Goal: Communication & Community: Answer question/provide support

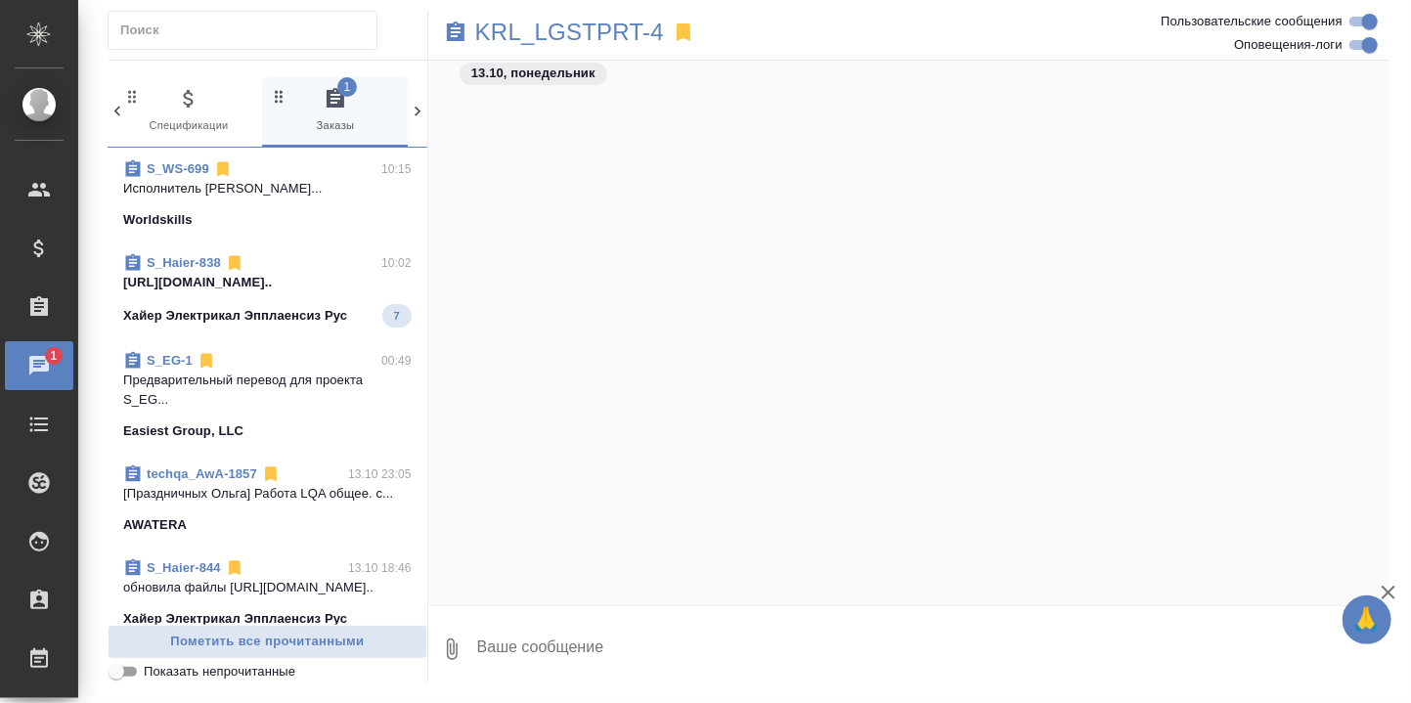
scroll to position [16500, 0]
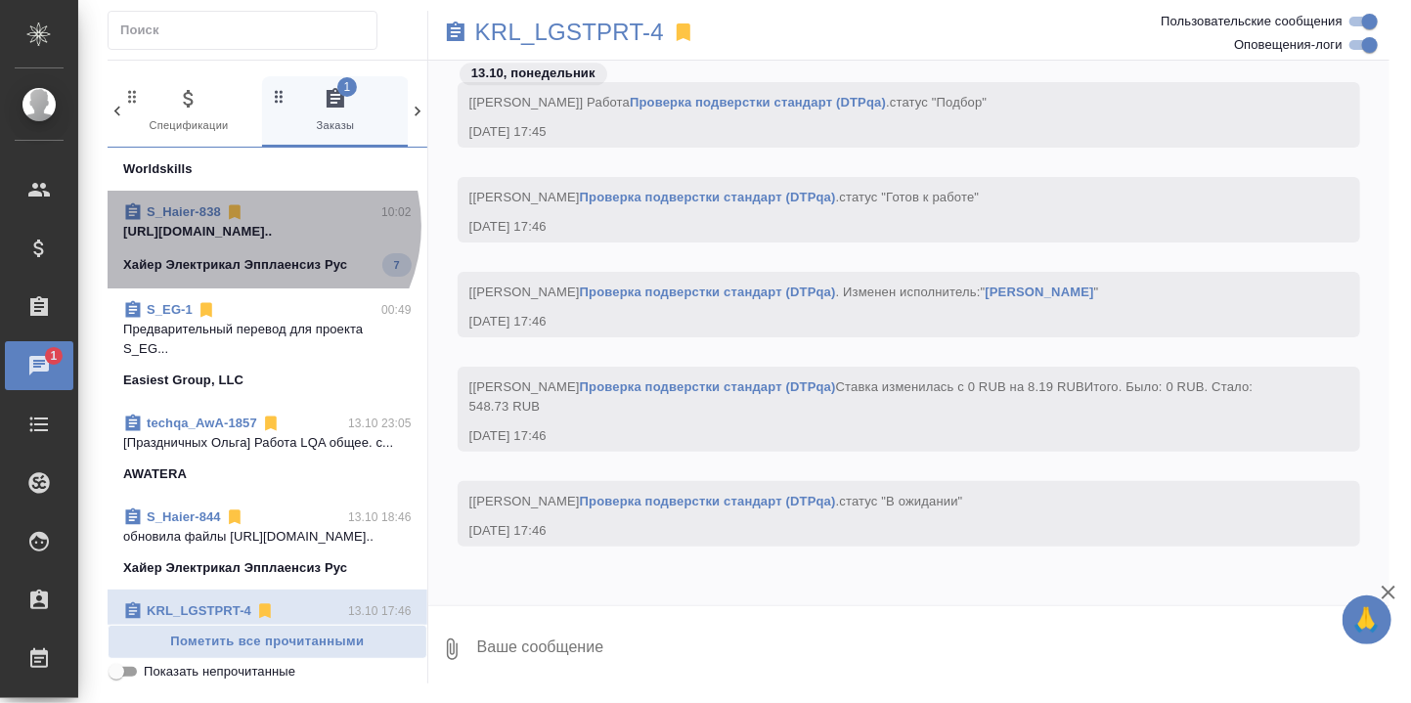
drag, startPoint x: 255, startPoint y: 244, endPoint x: 291, endPoint y: 254, distance: 37.5
click at [255, 242] on p "[URL][DOMAIN_NAME].." at bounding box center [267, 232] width 288 height 20
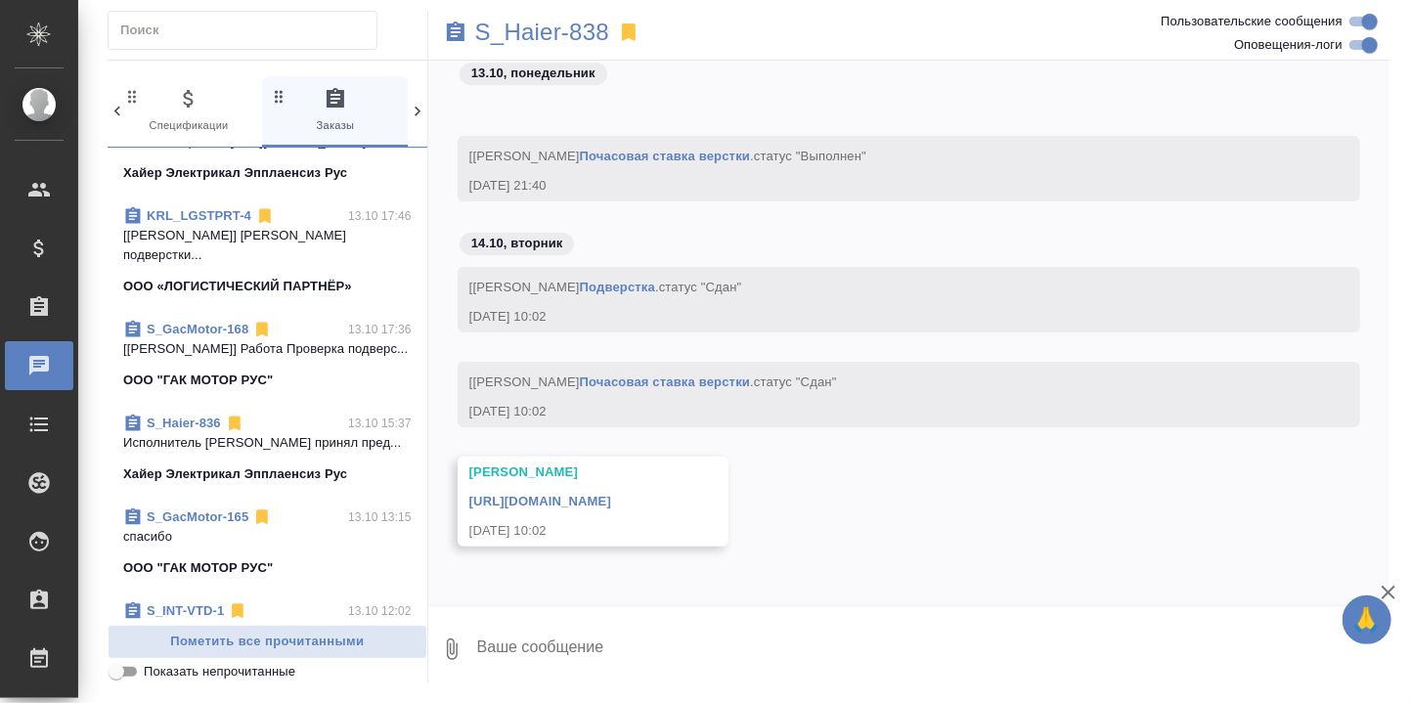
scroll to position [24047, 0]
click at [530, 654] on textarea at bounding box center [932, 649] width 914 height 66
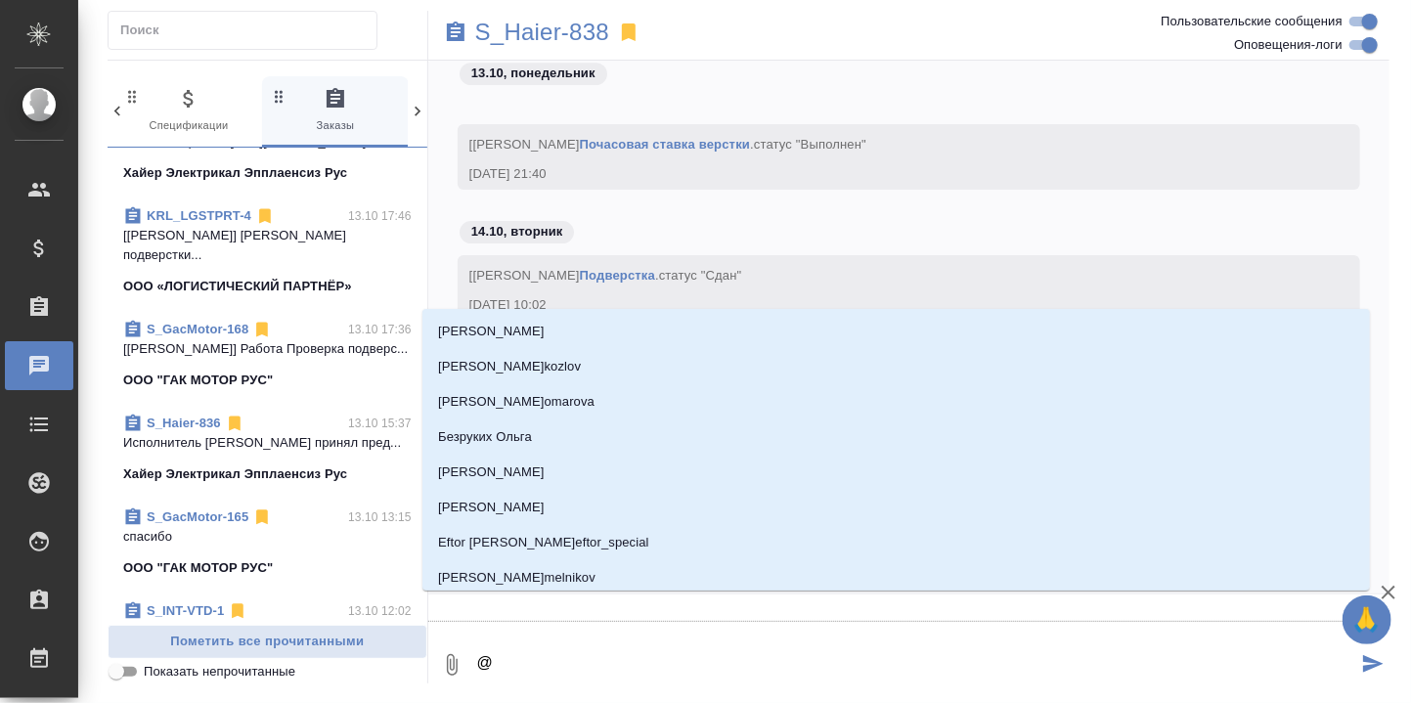
type textarea "@В"
type input "В"
type textarea "@Ве"
type input "Ве"
type textarea "@Вер"
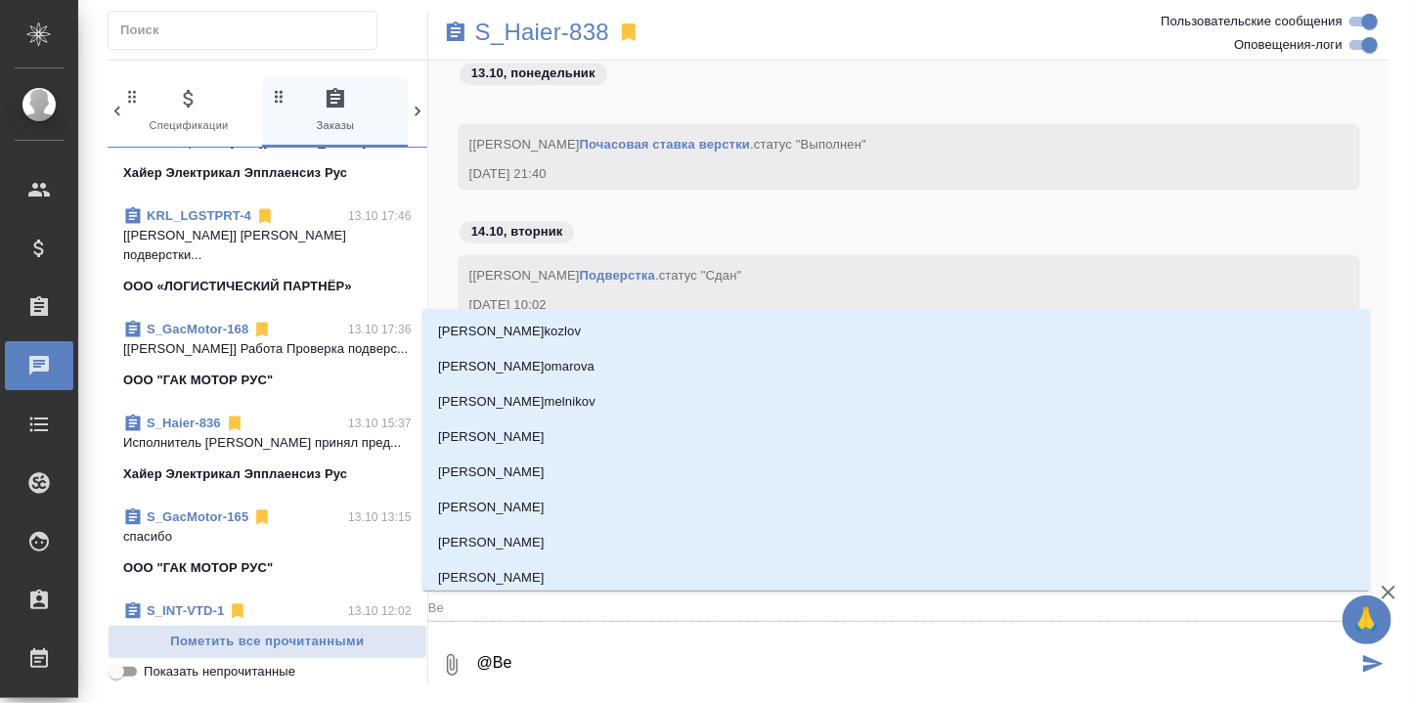
type input "Вер"
type textarea "@Вера"
type input "Вера"
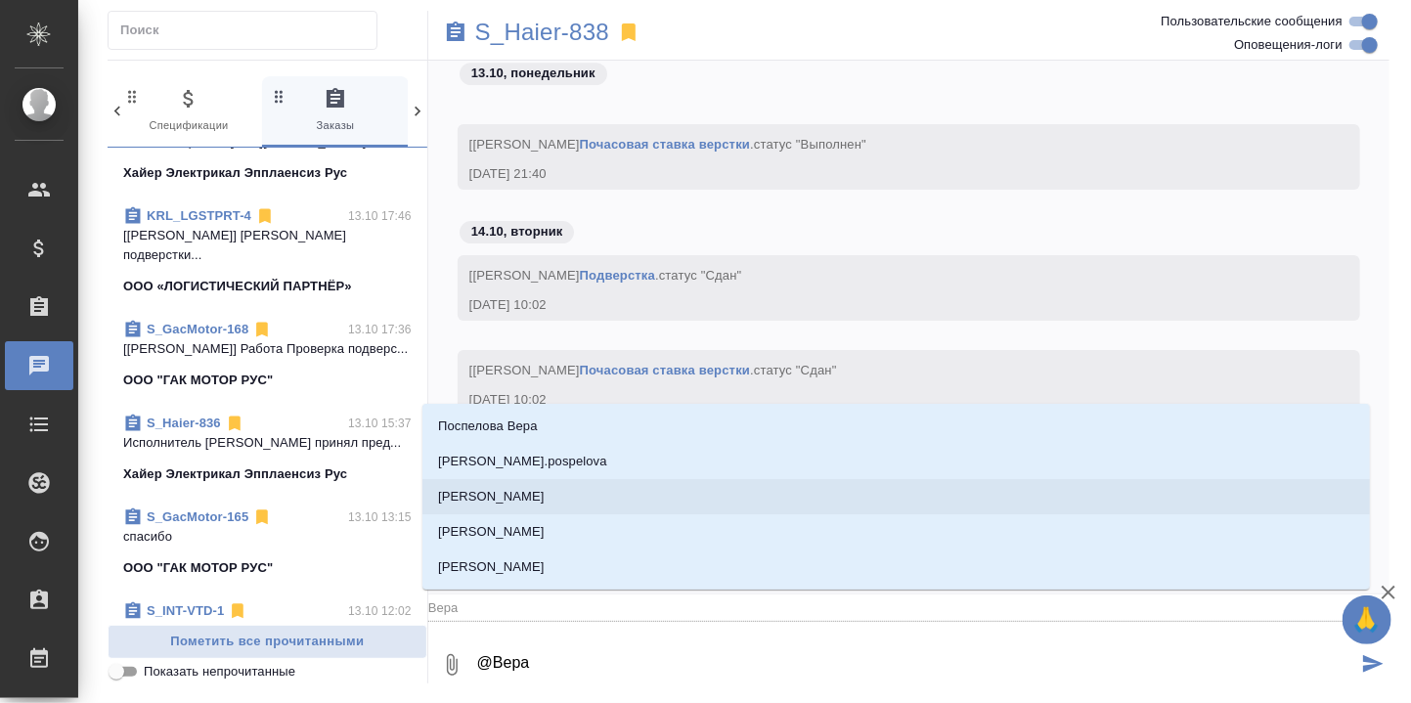
click at [516, 488] on p "[PERSON_NAME]" at bounding box center [491, 497] width 107 height 20
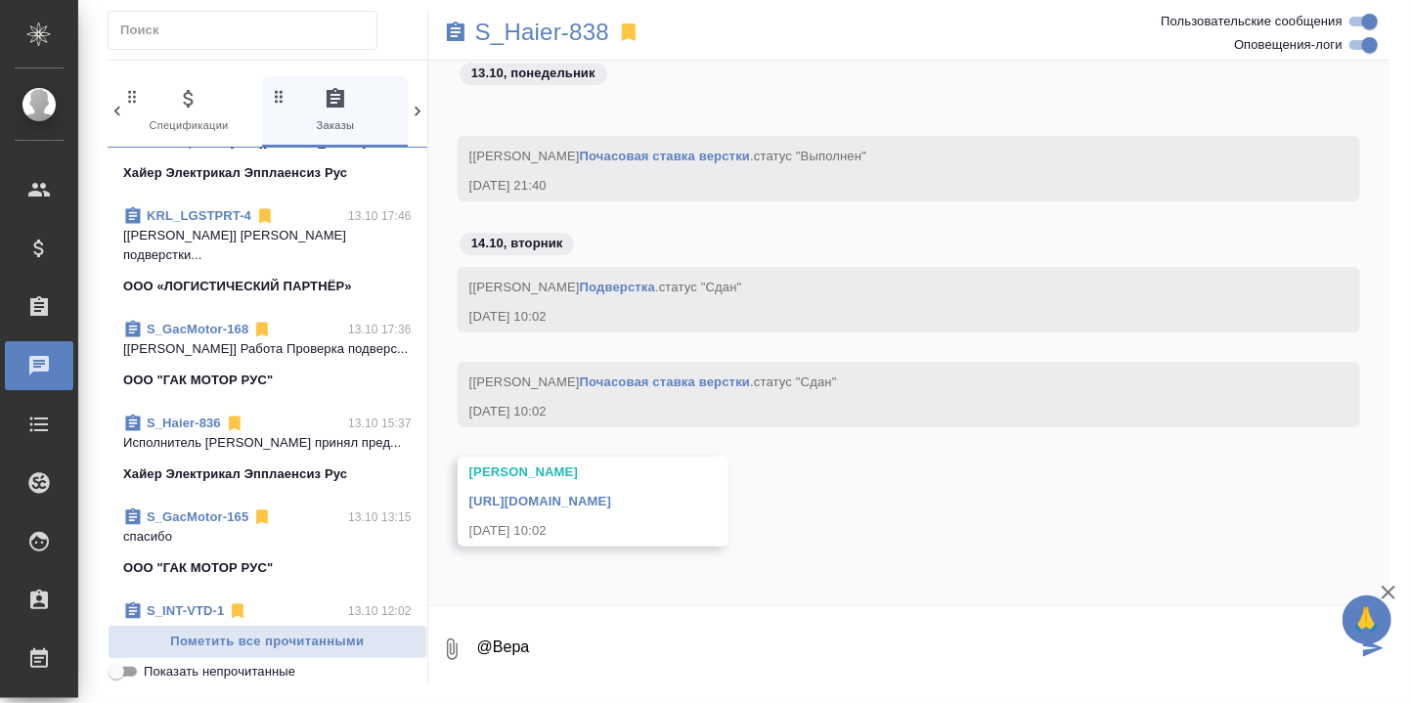
click at [615, 647] on textarea "@Вера" at bounding box center [916, 649] width 882 height 66
type textarea "@[PERSON_NAME], привет! Это можно проверять?"
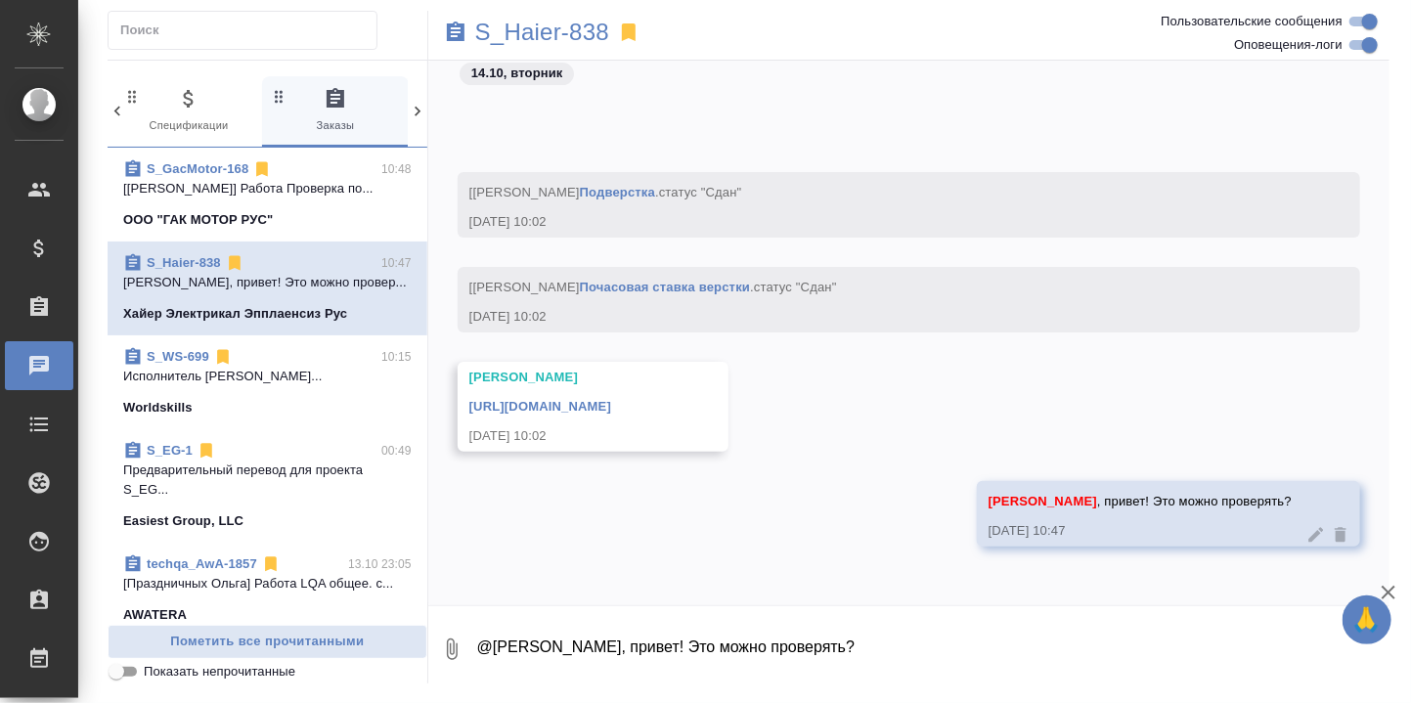
scroll to position [0, 0]
click at [218, 169] on link "S_GacMotor-168" at bounding box center [198, 168] width 102 height 15
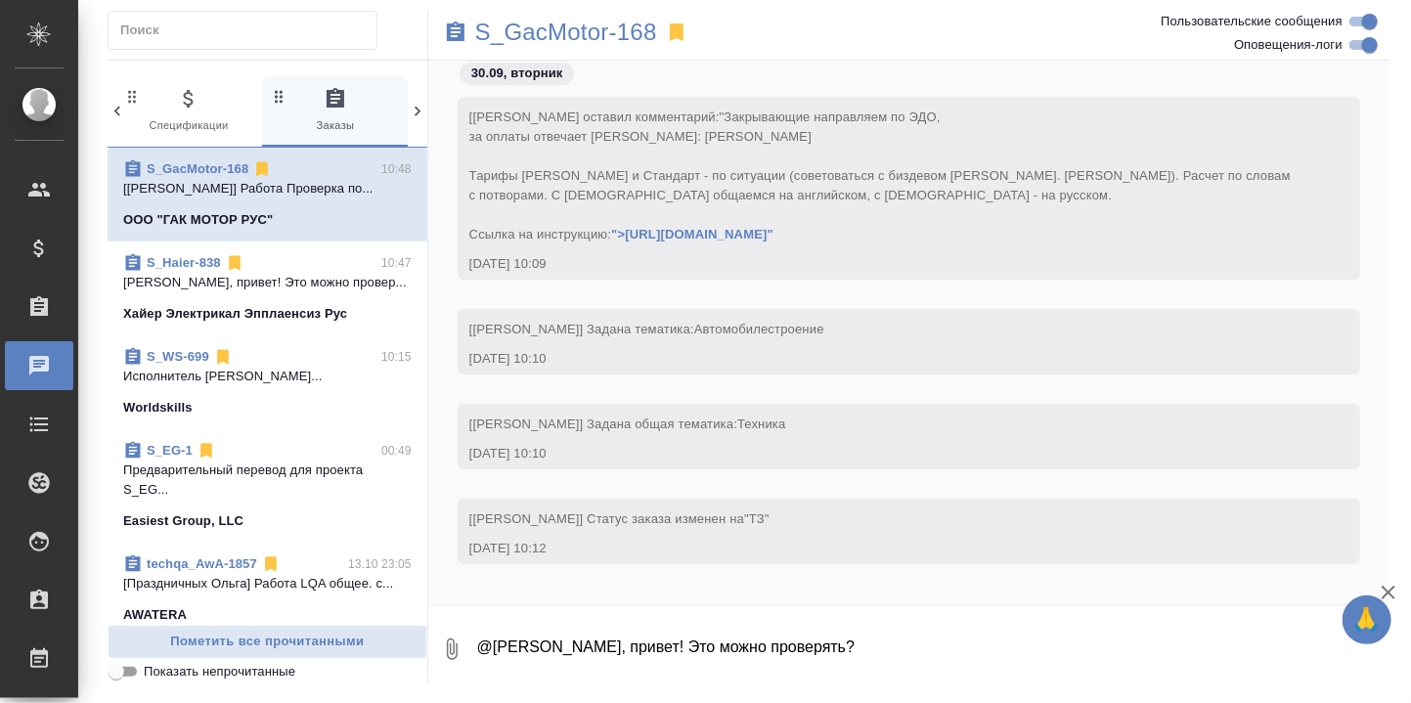
drag, startPoint x: 231, startPoint y: 294, endPoint x: 325, endPoint y: 295, distance: 93.9
click at [231, 292] on p "[PERSON_NAME], привет! Это можно провер..." at bounding box center [267, 283] width 288 height 20
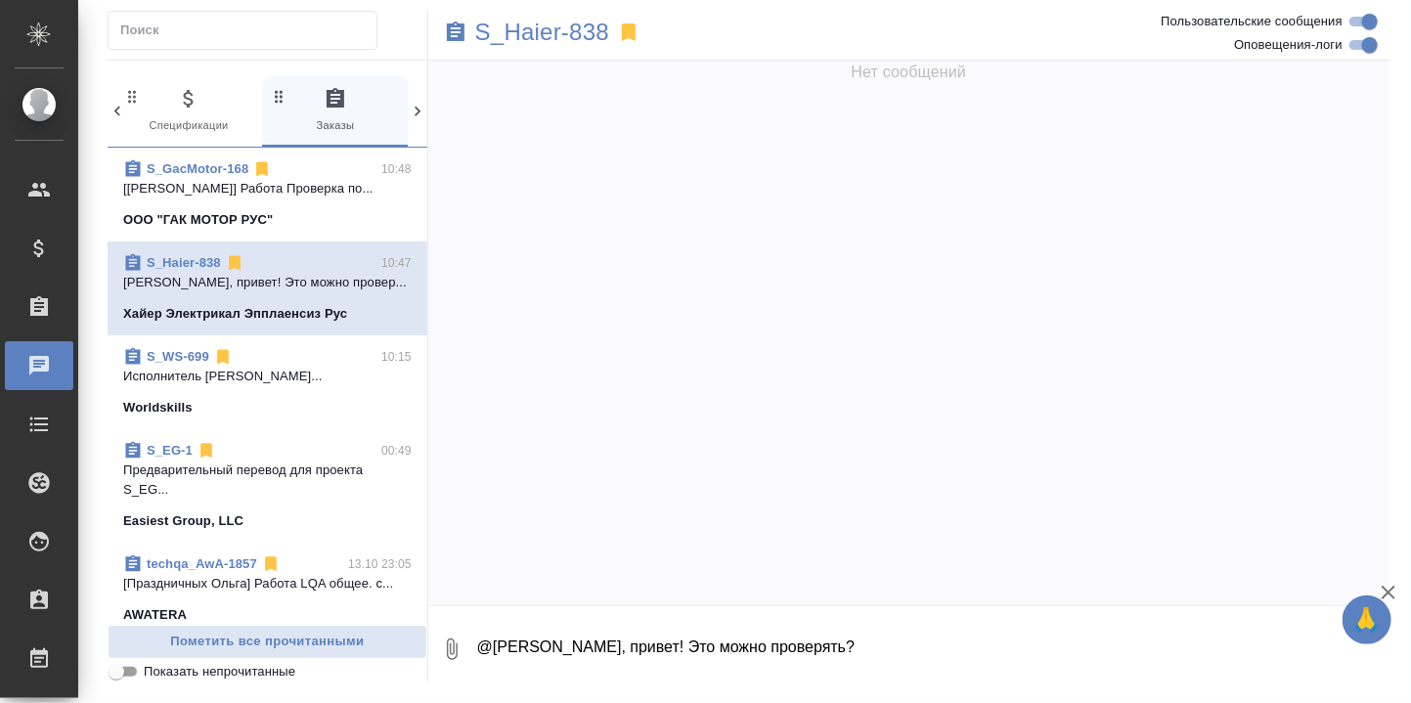
click at [196, 270] on link "S_Haier-838" at bounding box center [184, 262] width 74 height 15
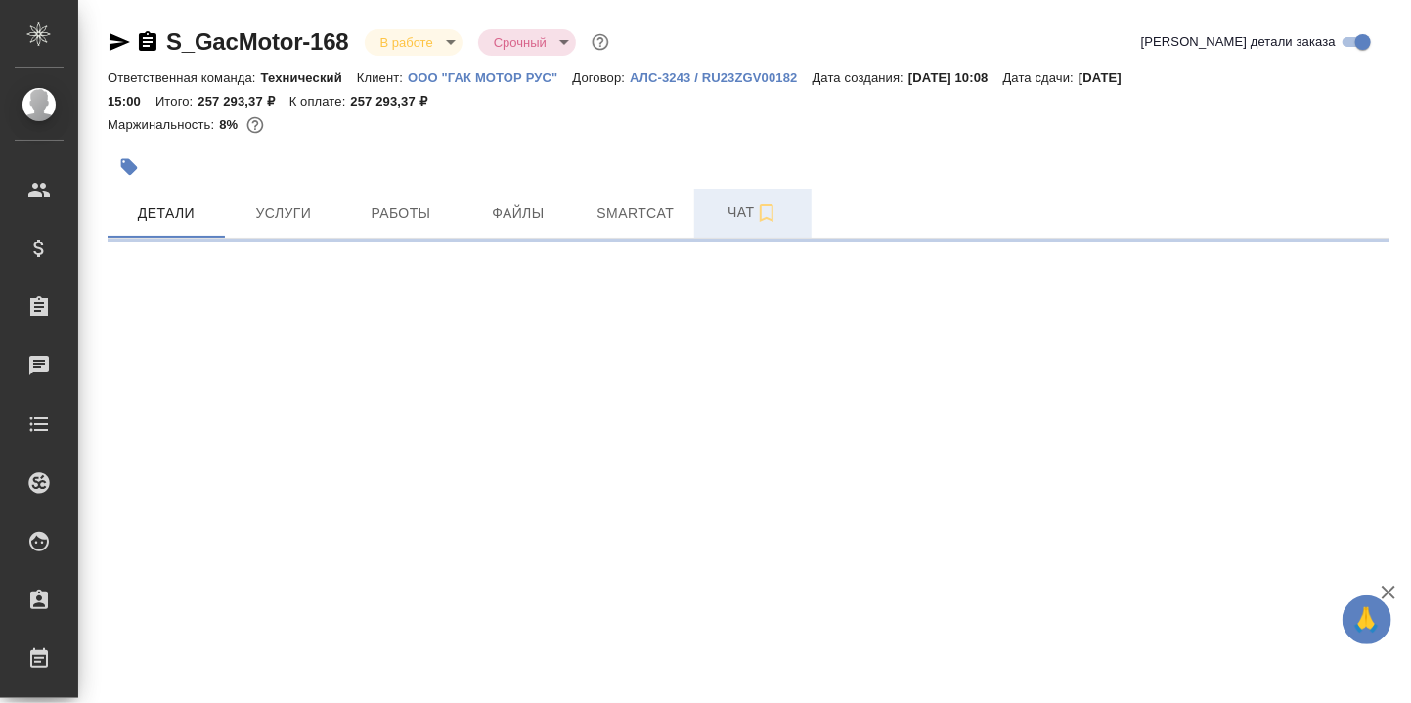
click at [744, 204] on span "Чат" at bounding box center [753, 212] width 94 height 24
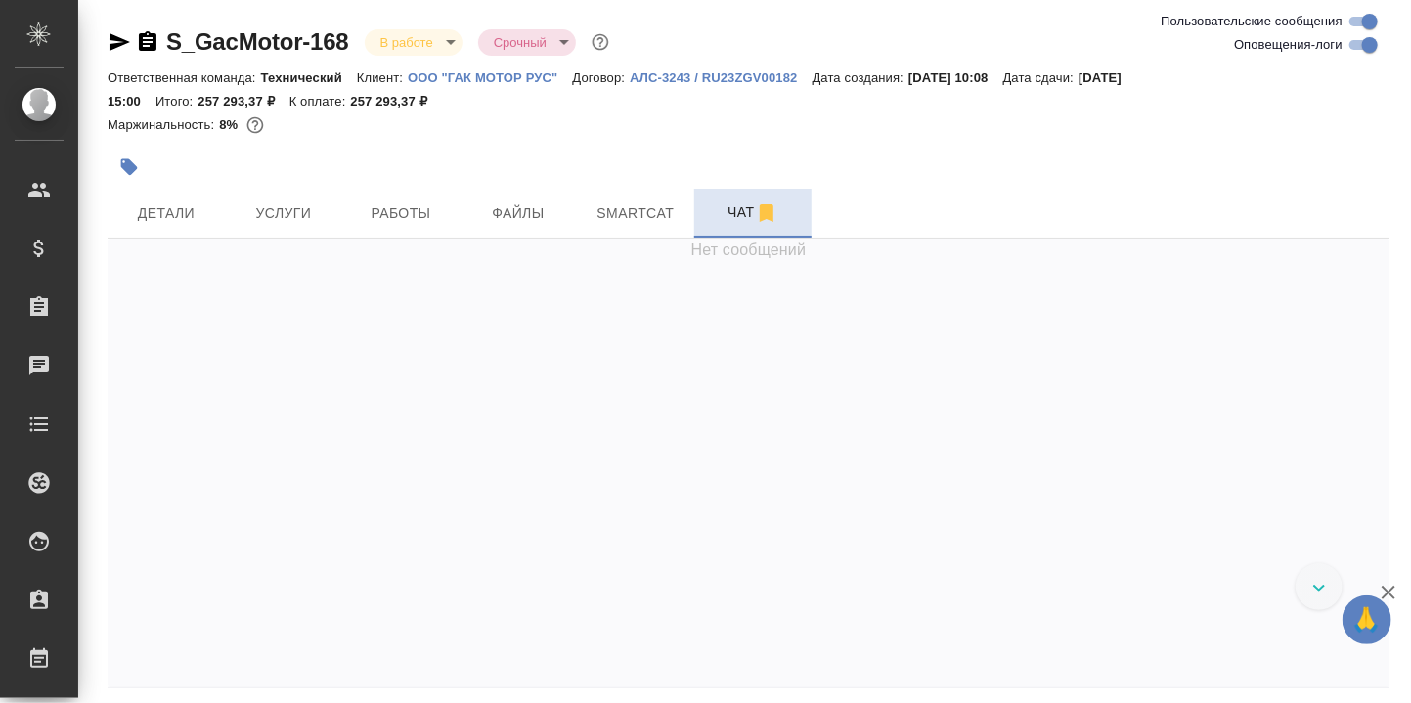
click at [737, 210] on span "Чат" at bounding box center [753, 212] width 94 height 24
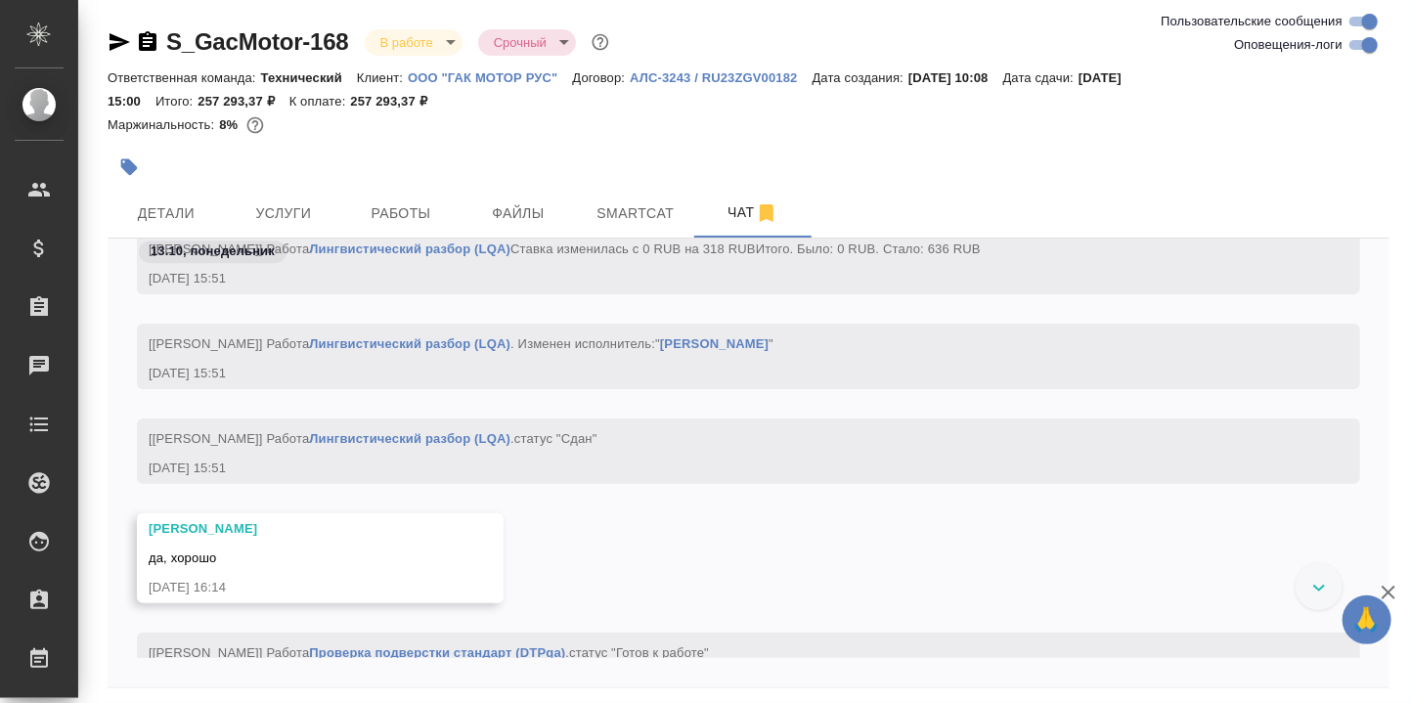
scroll to position [80360, 0]
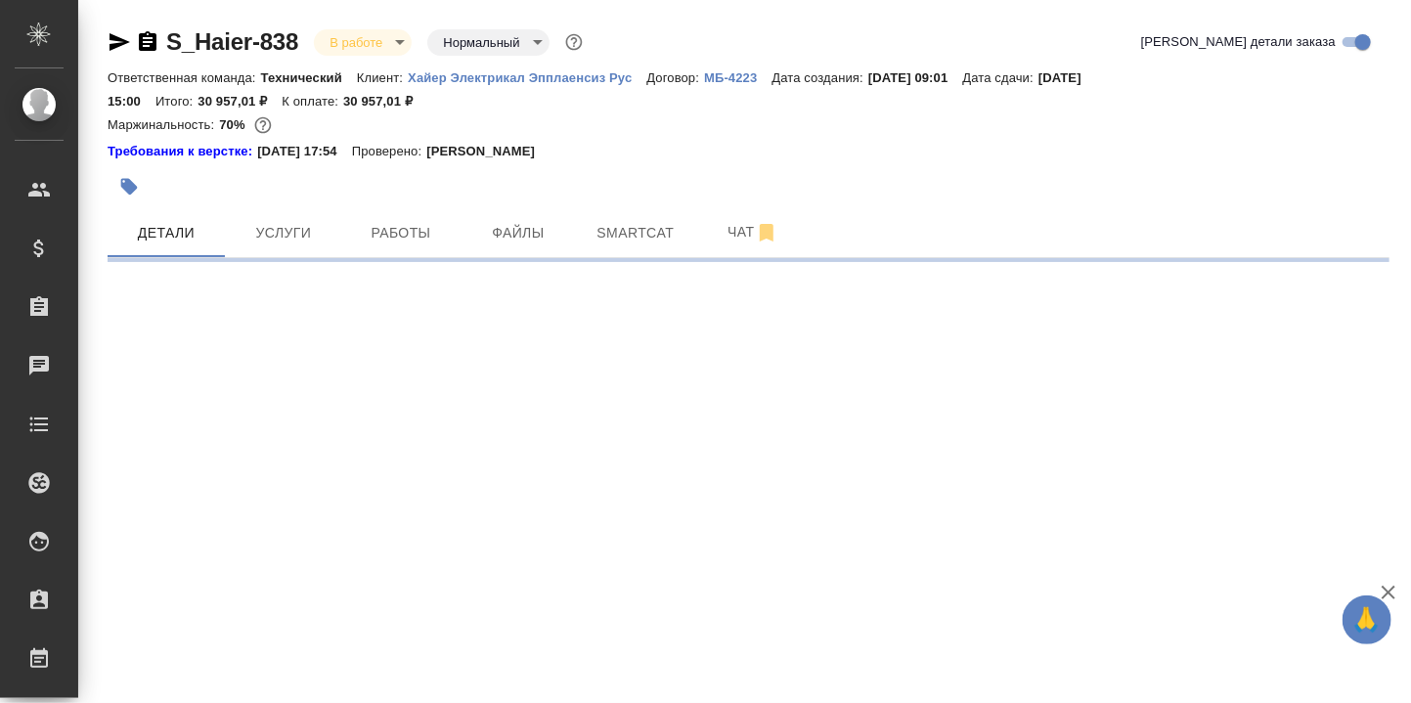
select select "RU"
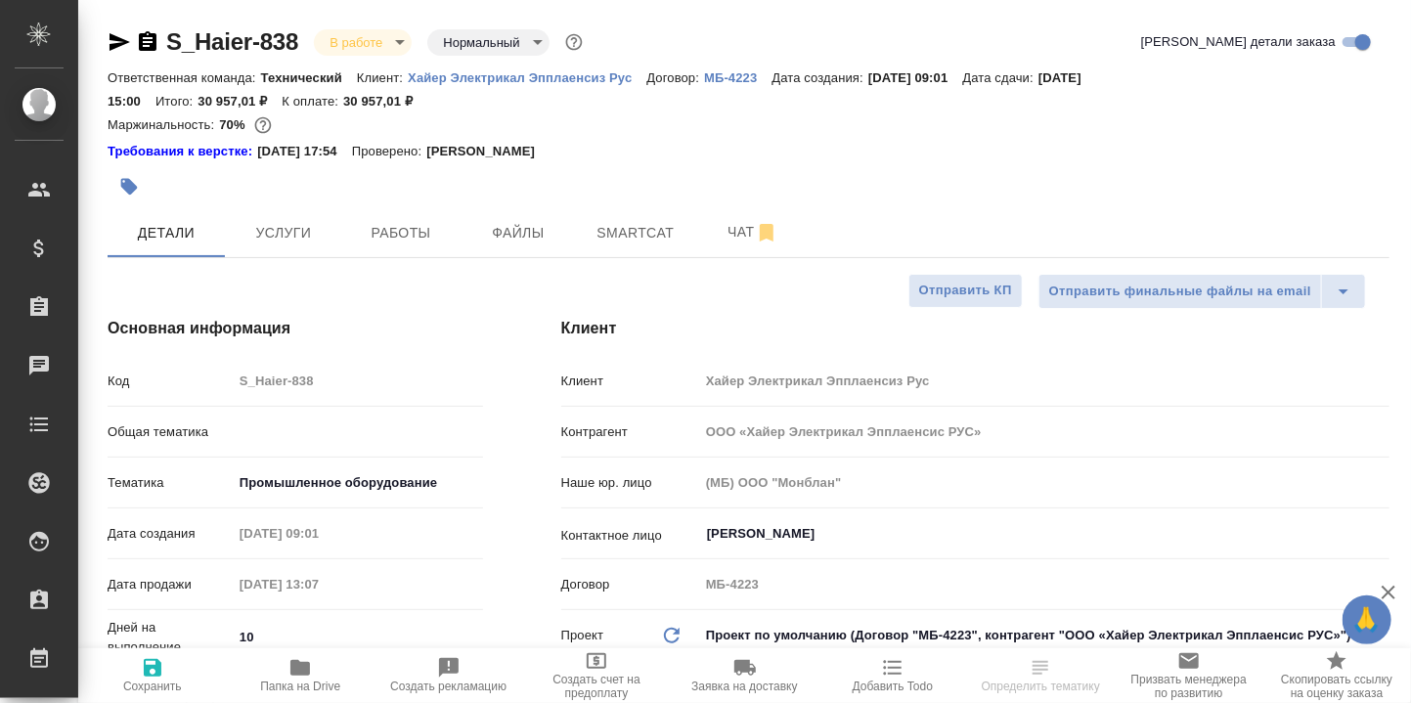
type textarea "x"
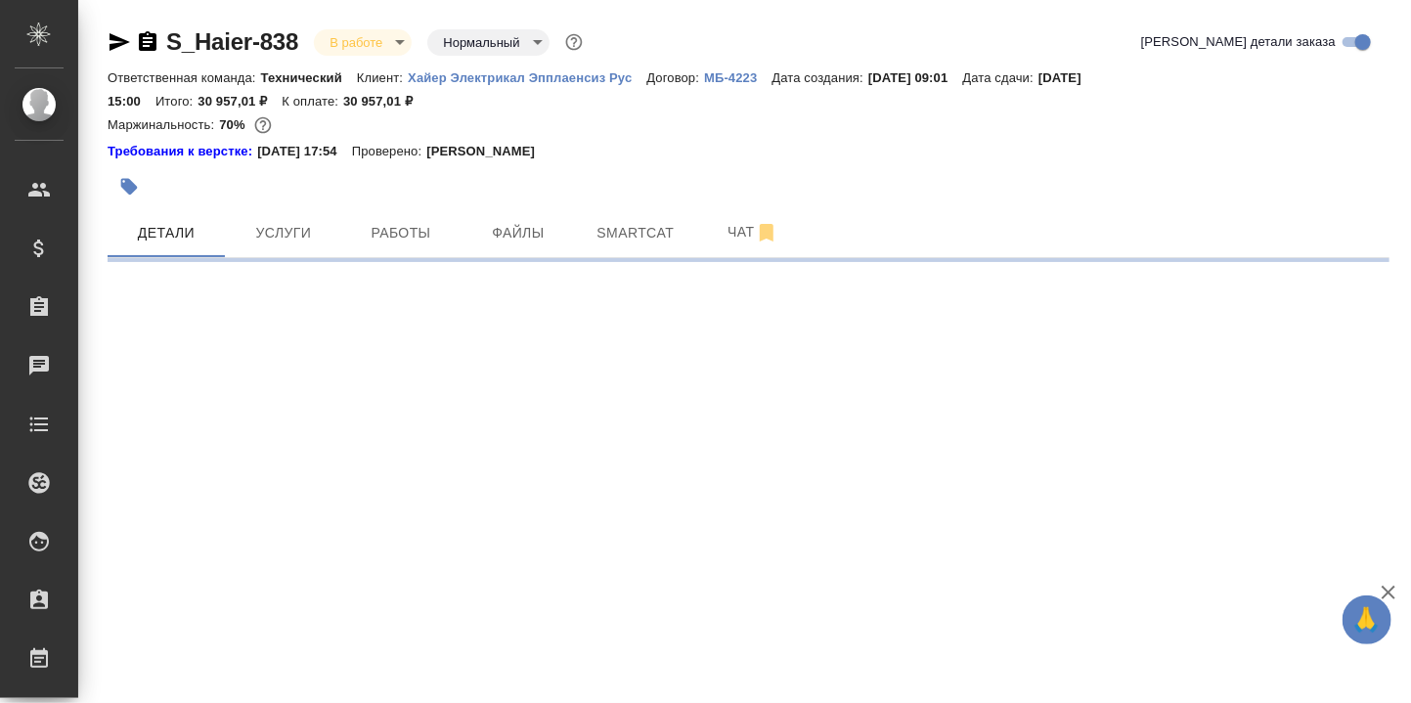
select select "RU"
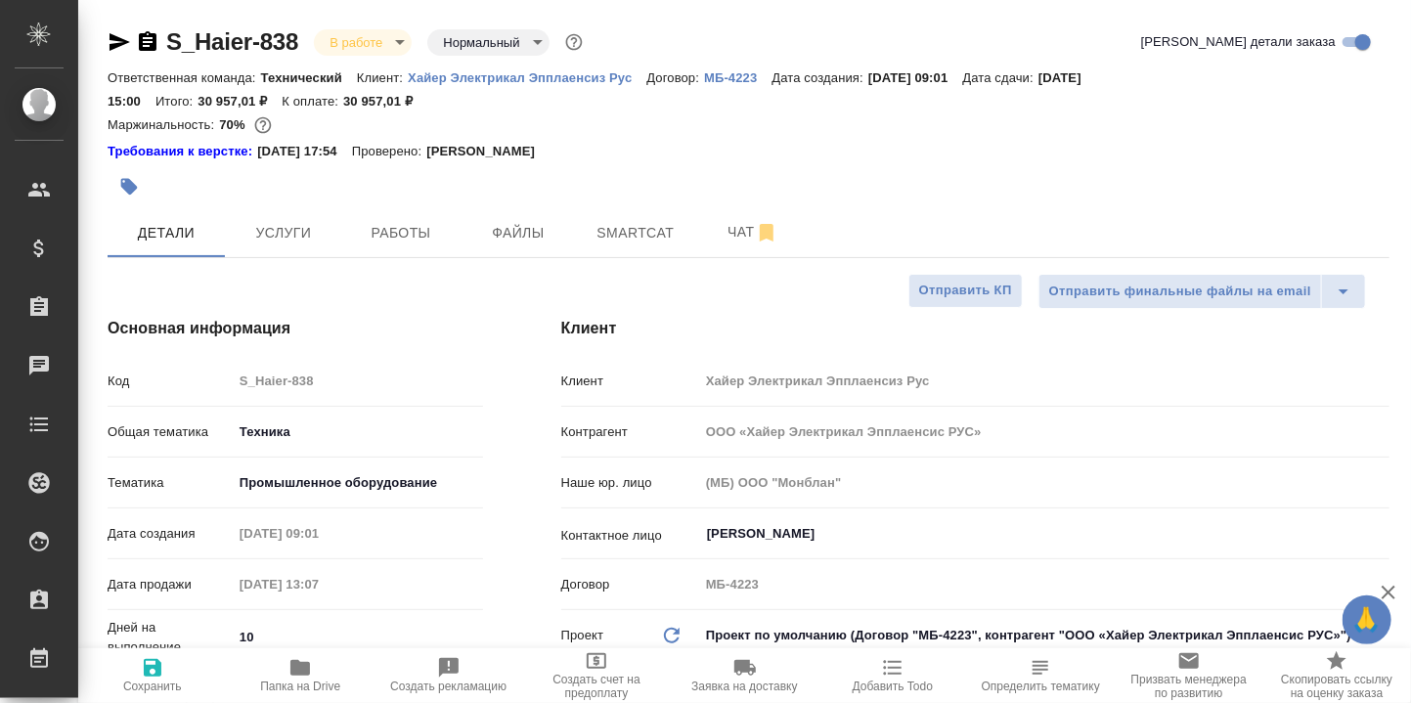
type textarea "x"
click at [742, 230] on span "Чат" at bounding box center [753, 232] width 94 height 24
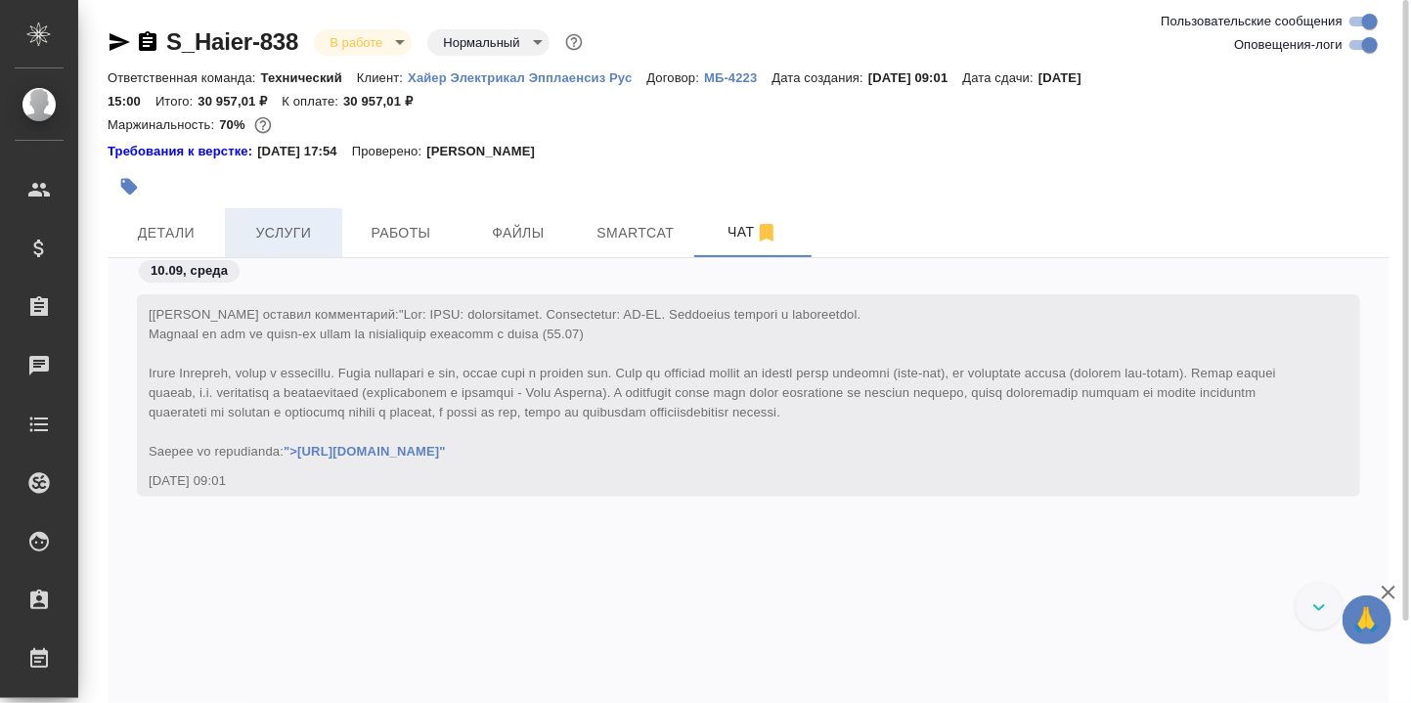
scroll to position [56920, 0]
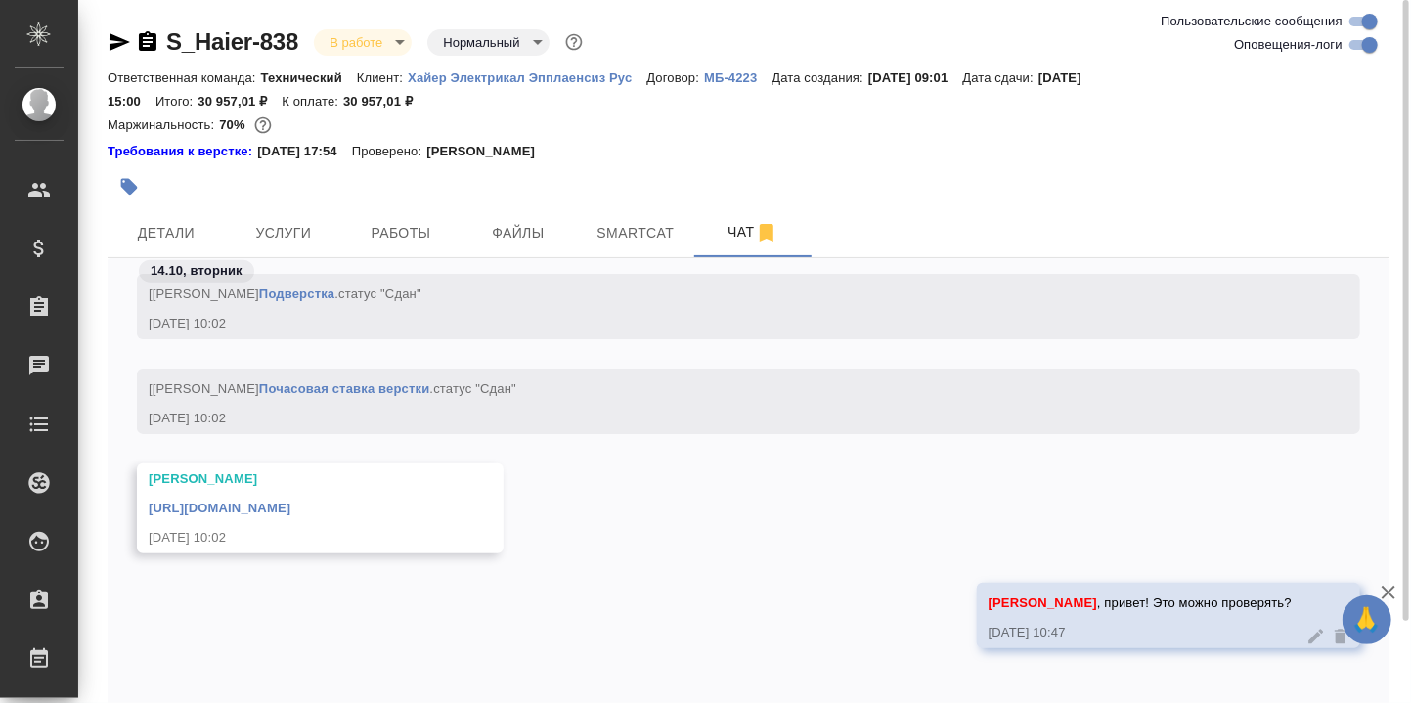
click at [290, 501] on link "[URL][DOMAIN_NAME]" at bounding box center [220, 508] width 142 height 15
